Goal: Task Accomplishment & Management: Manage account settings

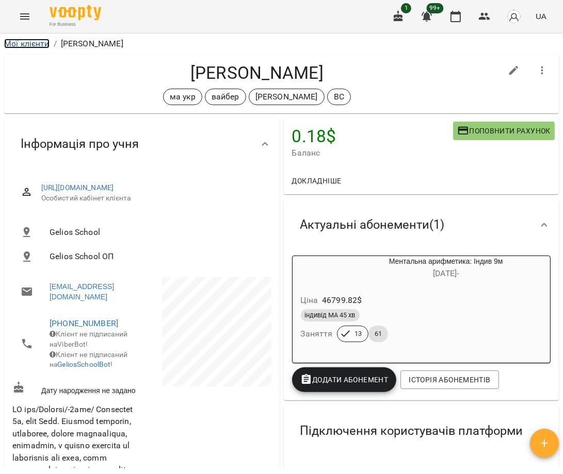
click at [40, 43] on link "Мої клієнти" at bounding box center [26, 44] width 45 height 10
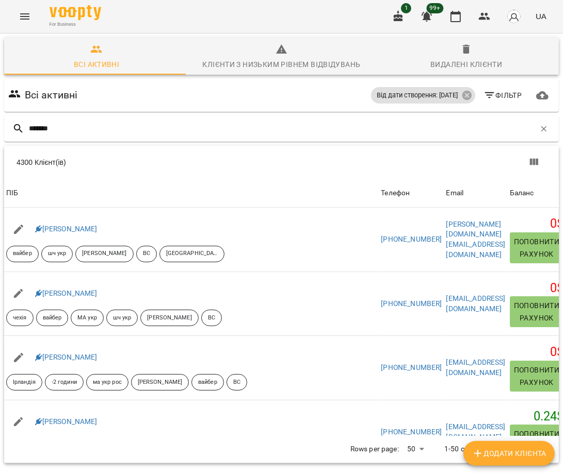
type input "********"
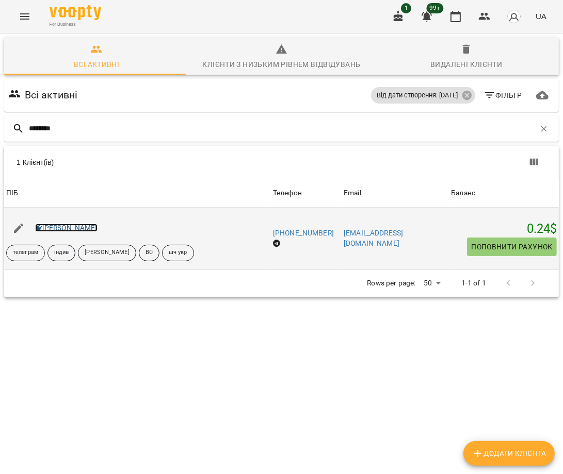
click at [83, 230] on link "[PERSON_NAME]" at bounding box center [66, 228] width 62 height 8
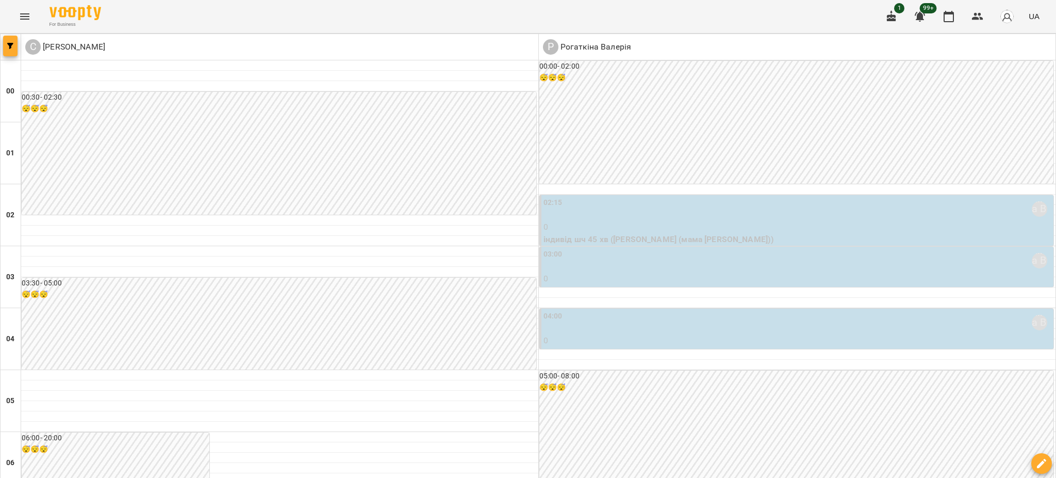
click at [10, 44] on icon "button" at bounding box center [10, 46] width 6 height 6
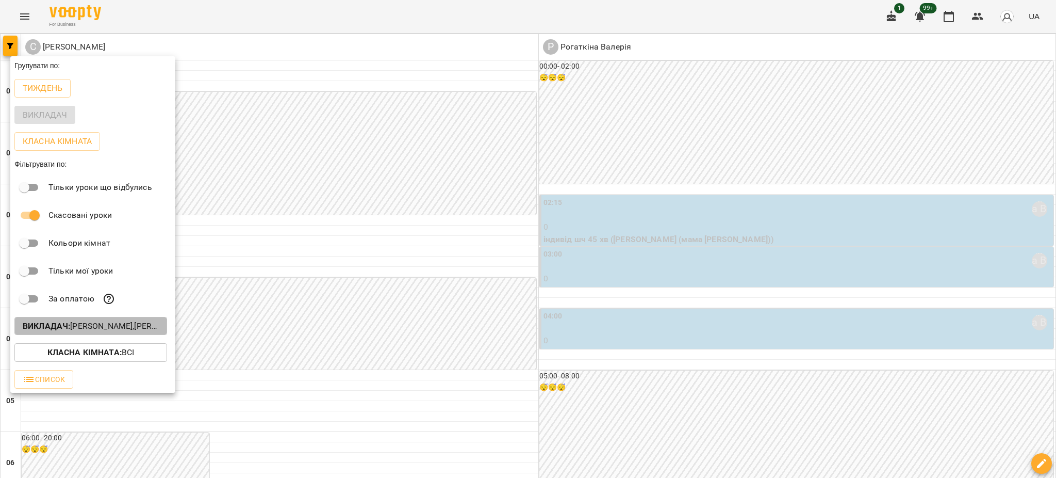
click at [68, 319] on button "Викладач : Рогаткіна Валерія,Самсонова Ніла" at bounding box center [90, 326] width 153 height 19
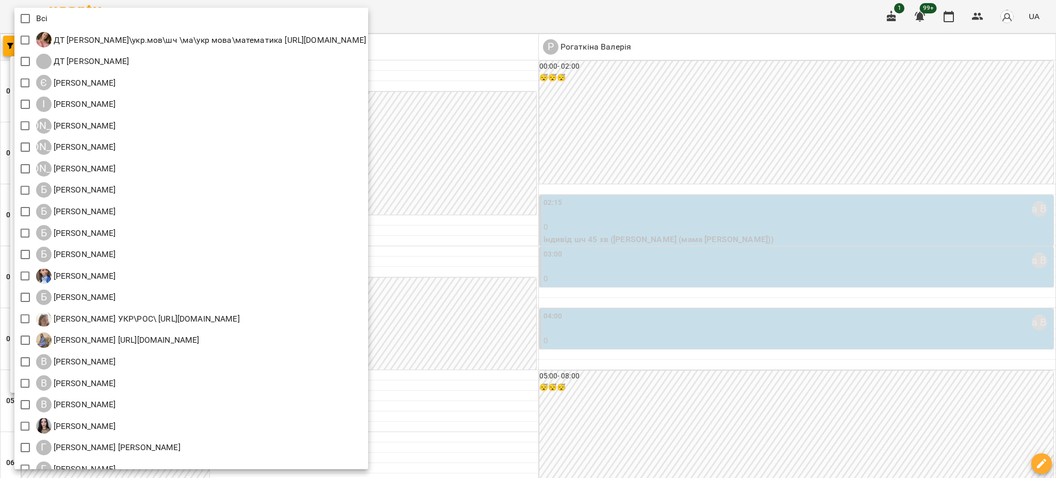
click at [740, 434] on div at bounding box center [528, 239] width 1056 height 478
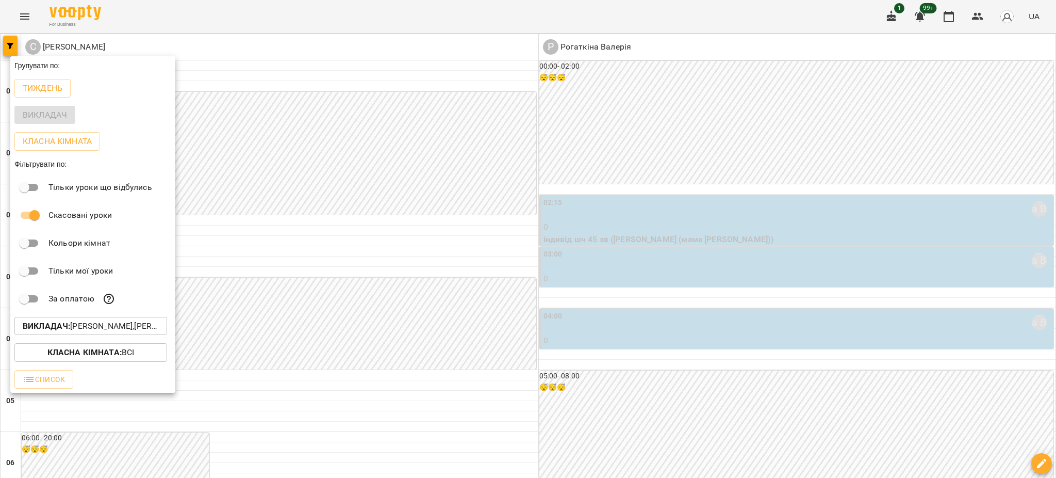
click at [721, 430] on div "Всі ДТ Бойко Юлія\укр.мов\шч \ма\укр мова\математика https://us06web.zoom.us/j/…" at bounding box center [528, 239] width 1056 height 478
click at [726, 430] on div at bounding box center [528, 239] width 1056 height 478
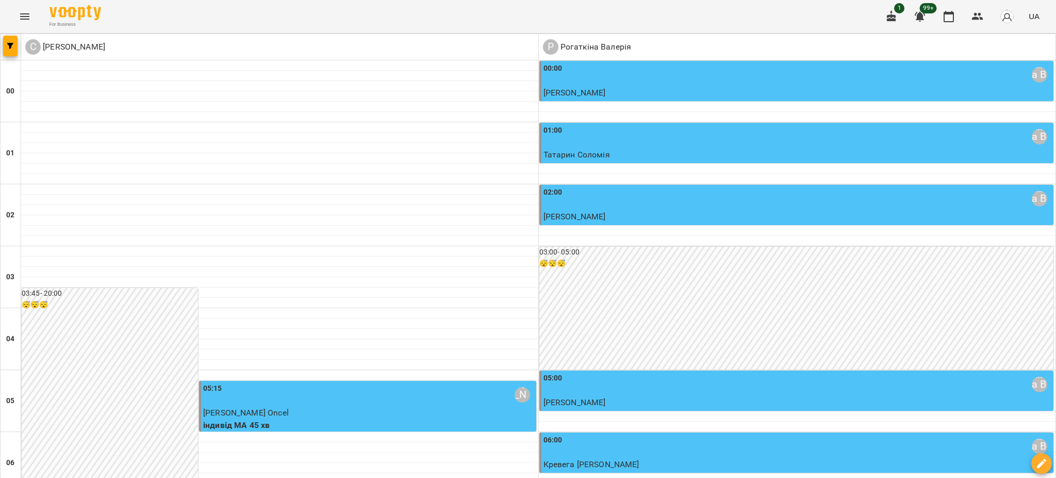
scroll to position [1136, 0]
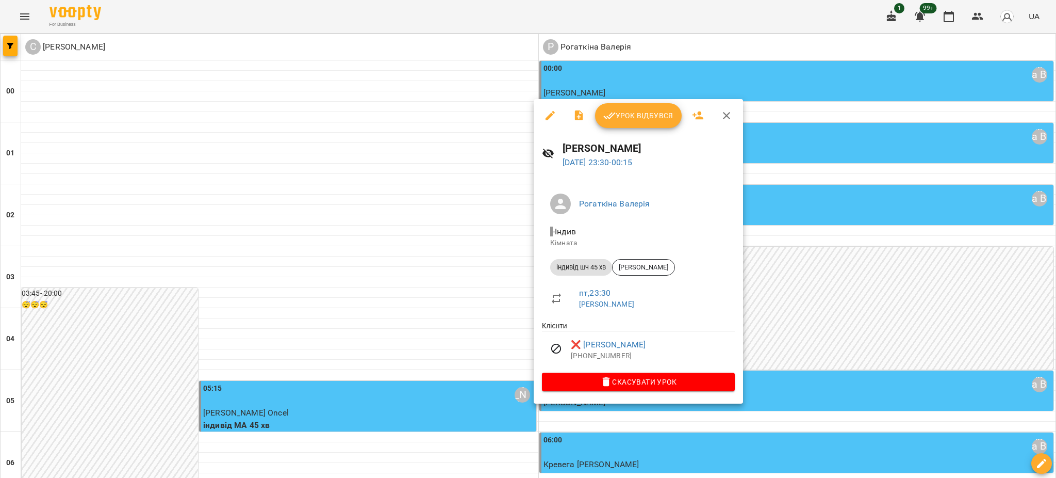
click at [893, 355] on div at bounding box center [528, 239] width 1056 height 478
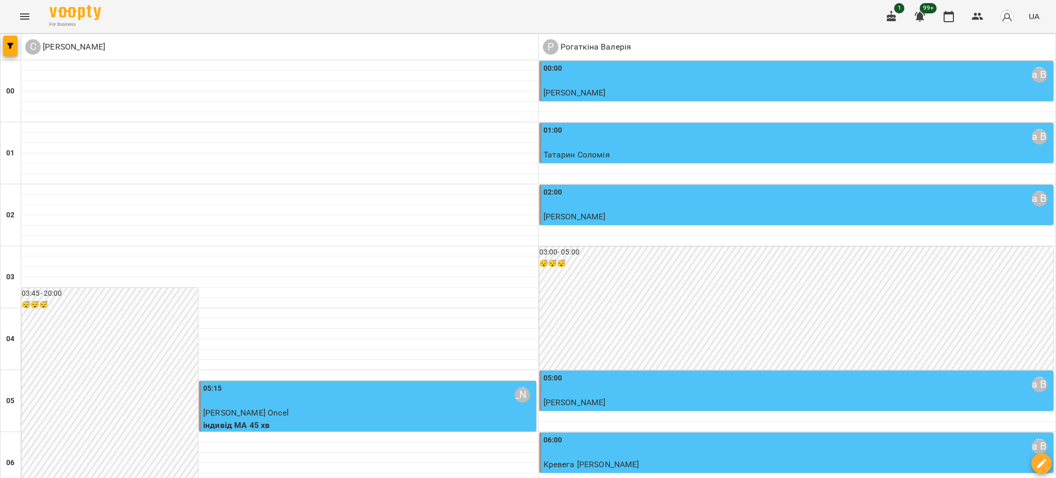
type input "**********"
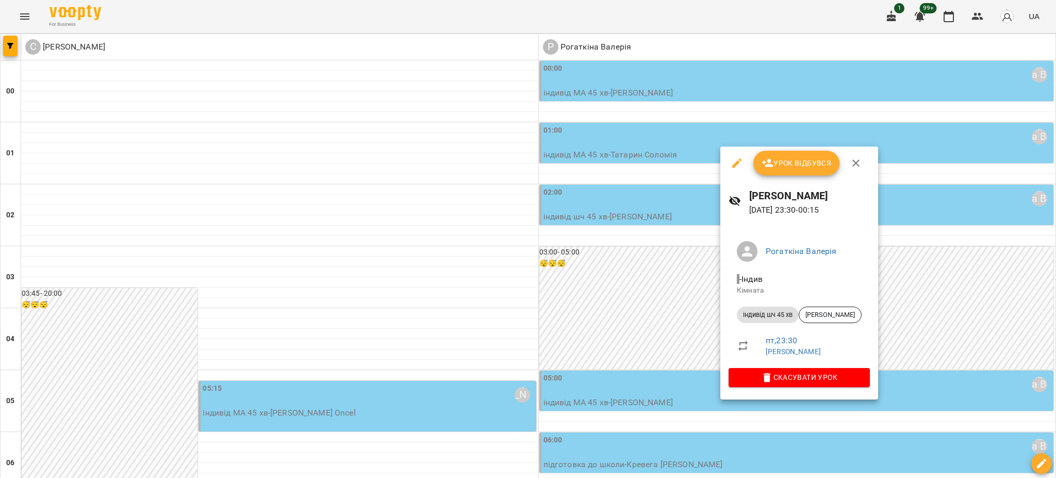
click at [880, 432] on div at bounding box center [528, 239] width 1056 height 478
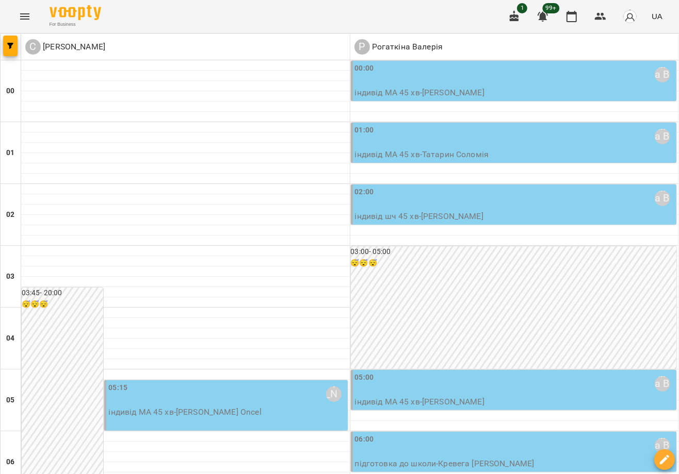
scroll to position [1140, 0]
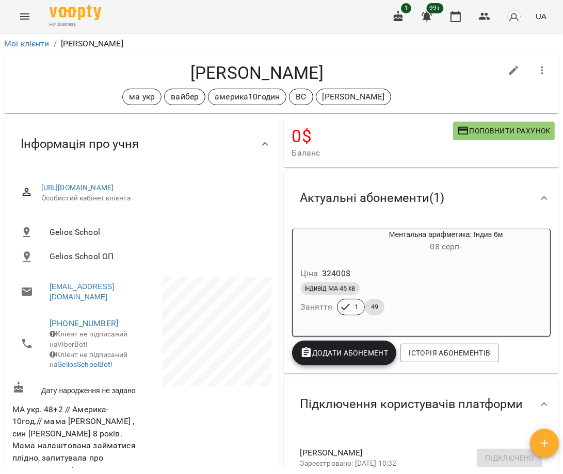
click at [15, 11] on button "Menu" at bounding box center [24, 16] width 25 height 25
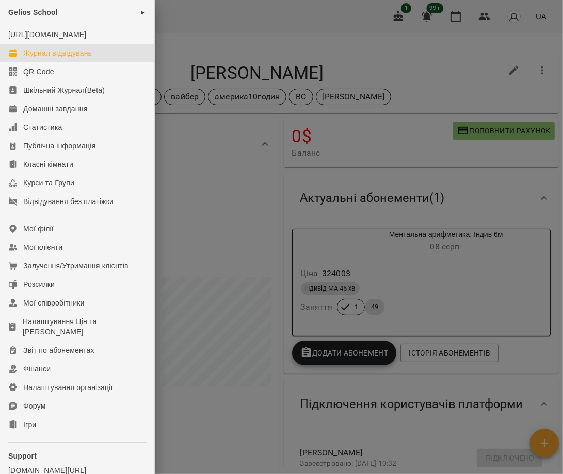
click at [60, 58] on div "Журнал відвідувань" at bounding box center [57, 53] width 69 height 10
